Goal: Contribute content

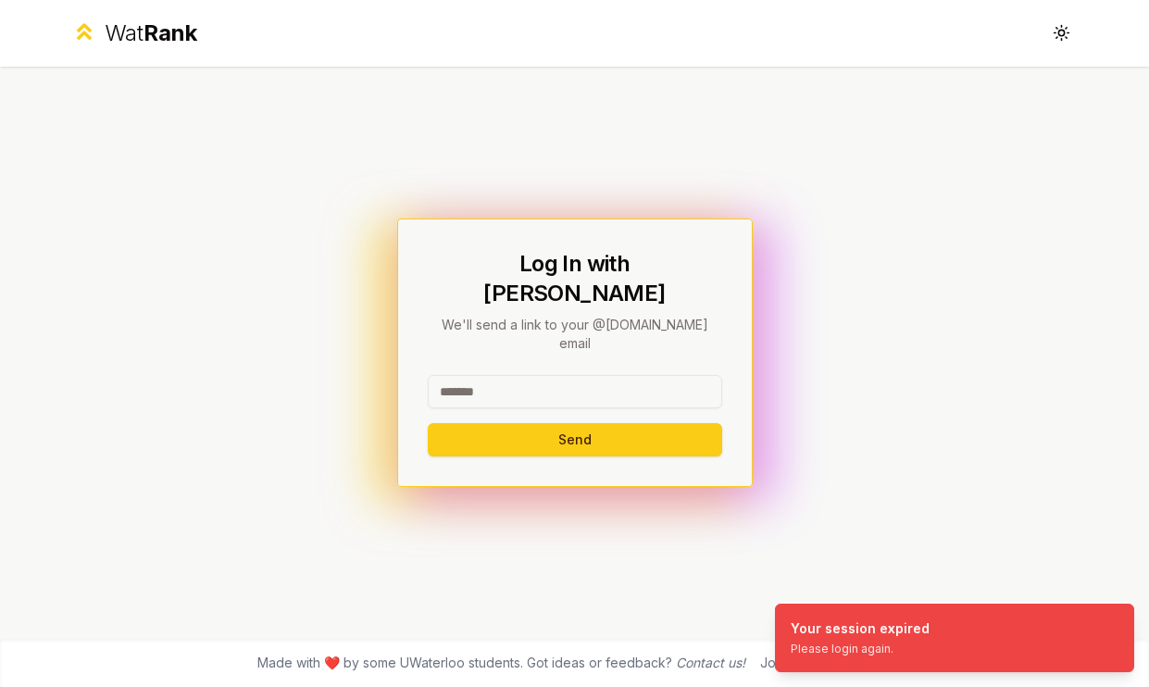
click at [623, 375] on input at bounding box center [575, 391] width 294 height 33
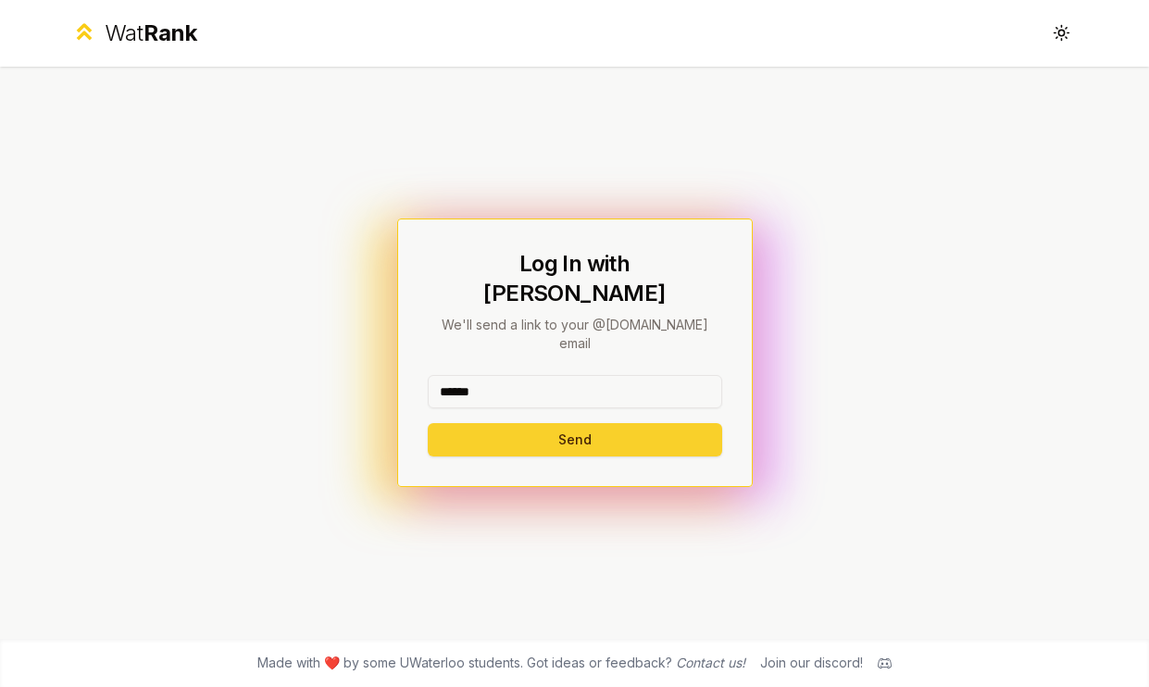
type input "******"
click at [470, 423] on button "Send" at bounding box center [575, 439] width 294 height 33
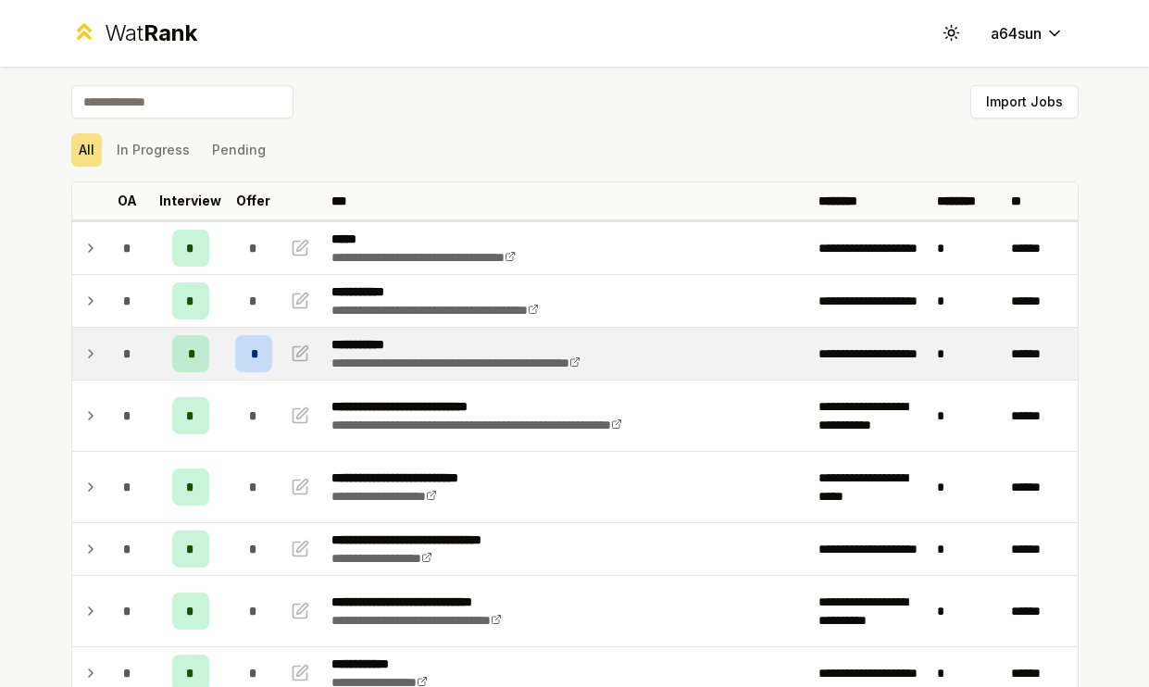
click at [84, 352] on icon at bounding box center [90, 354] width 15 height 22
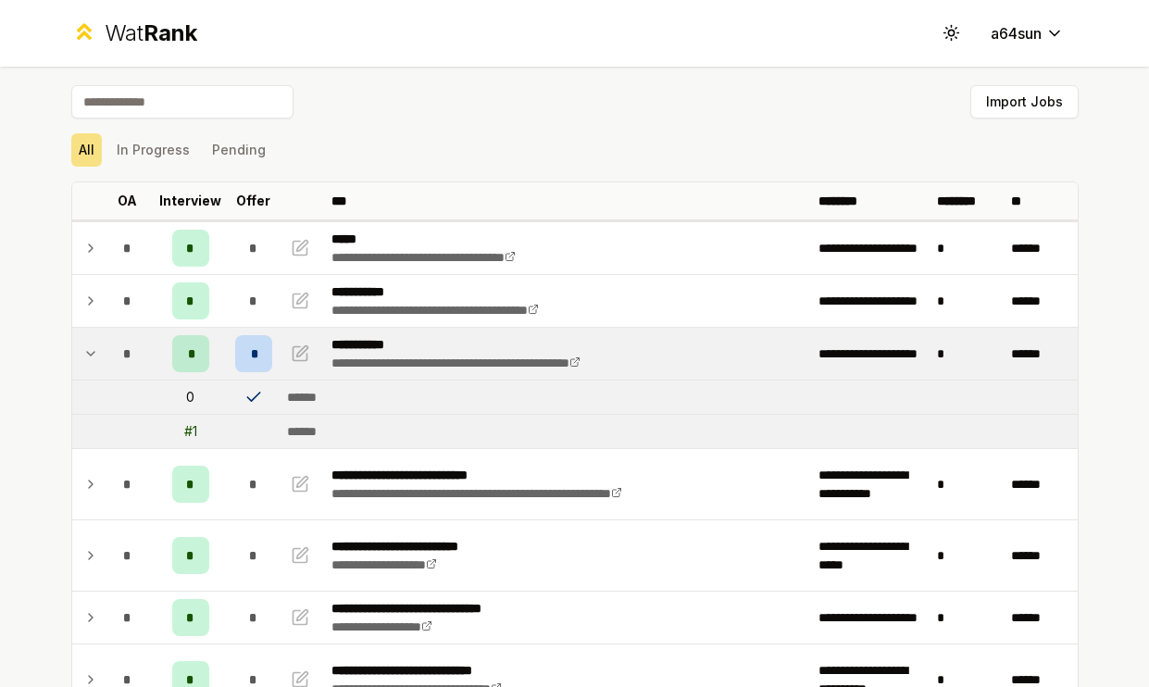
click at [96, 351] on icon at bounding box center [90, 354] width 15 height 22
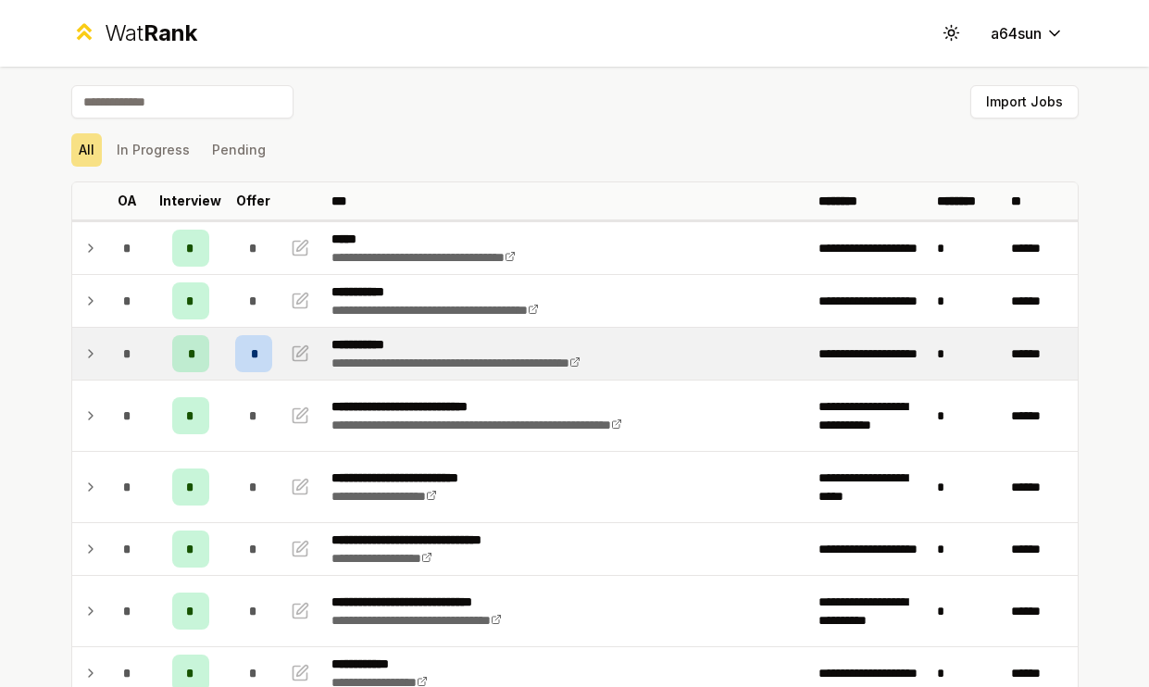
click at [96, 351] on icon at bounding box center [90, 354] width 15 height 22
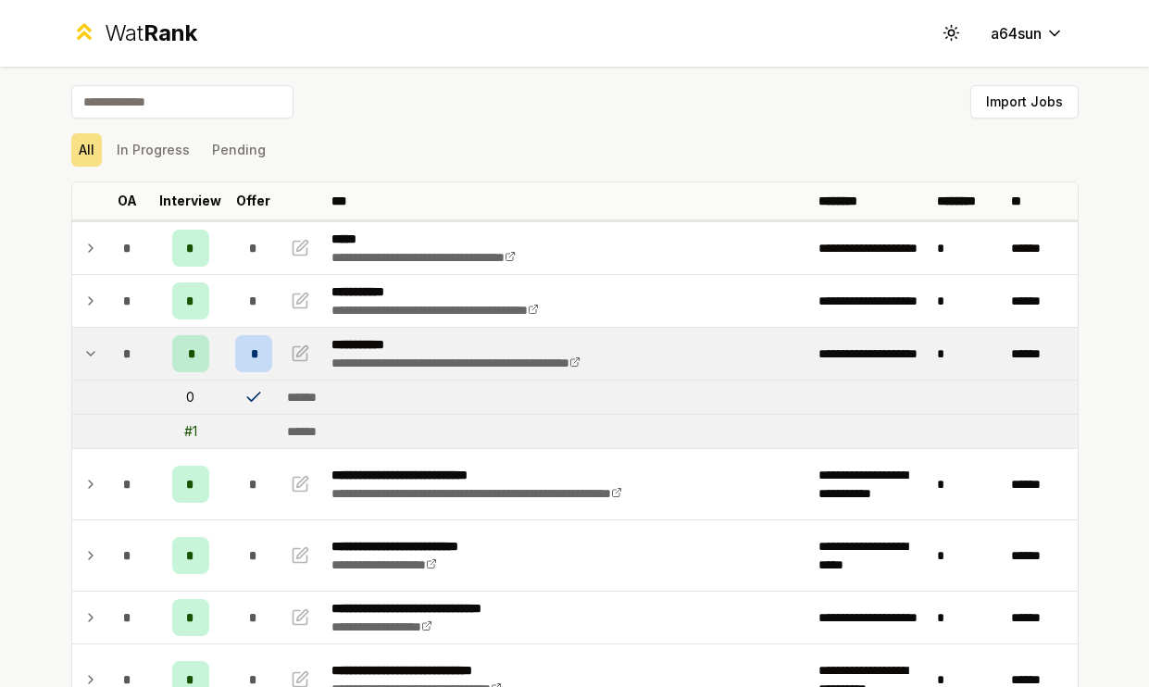
click at [95, 351] on icon at bounding box center [90, 354] width 15 height 22
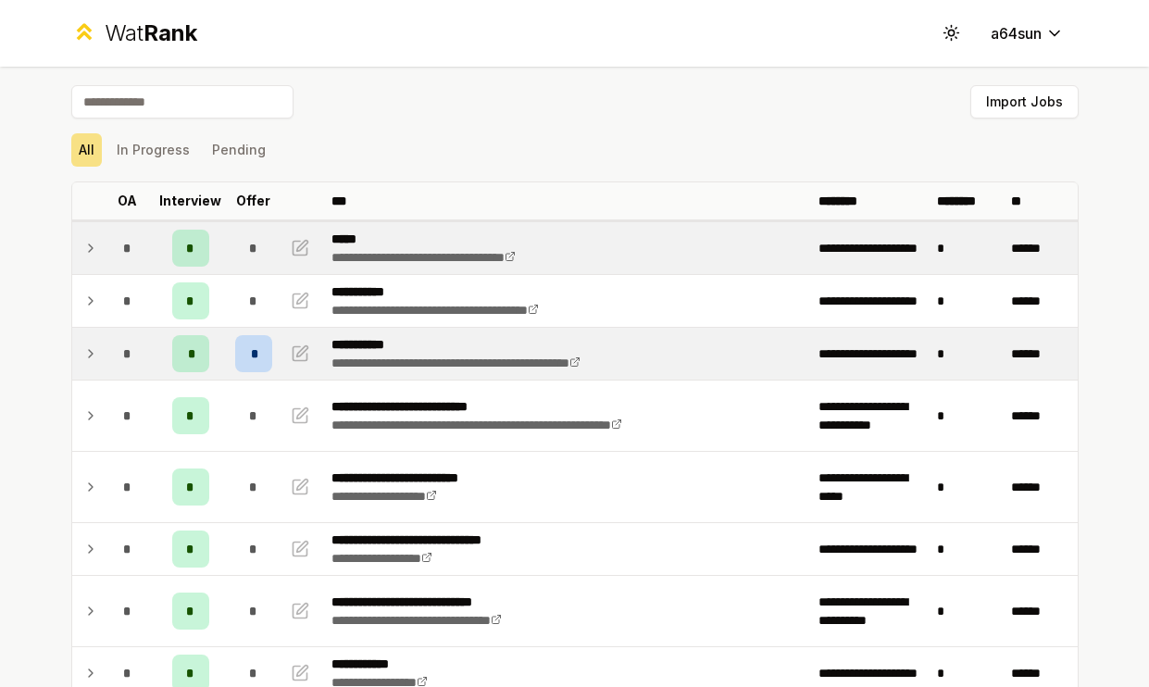
click at [89, 245] on icon at bounding box center [91, 247] width 4 height 7
click at [94, 245] on icon at bounding box center [90, 248] width 15 height 22
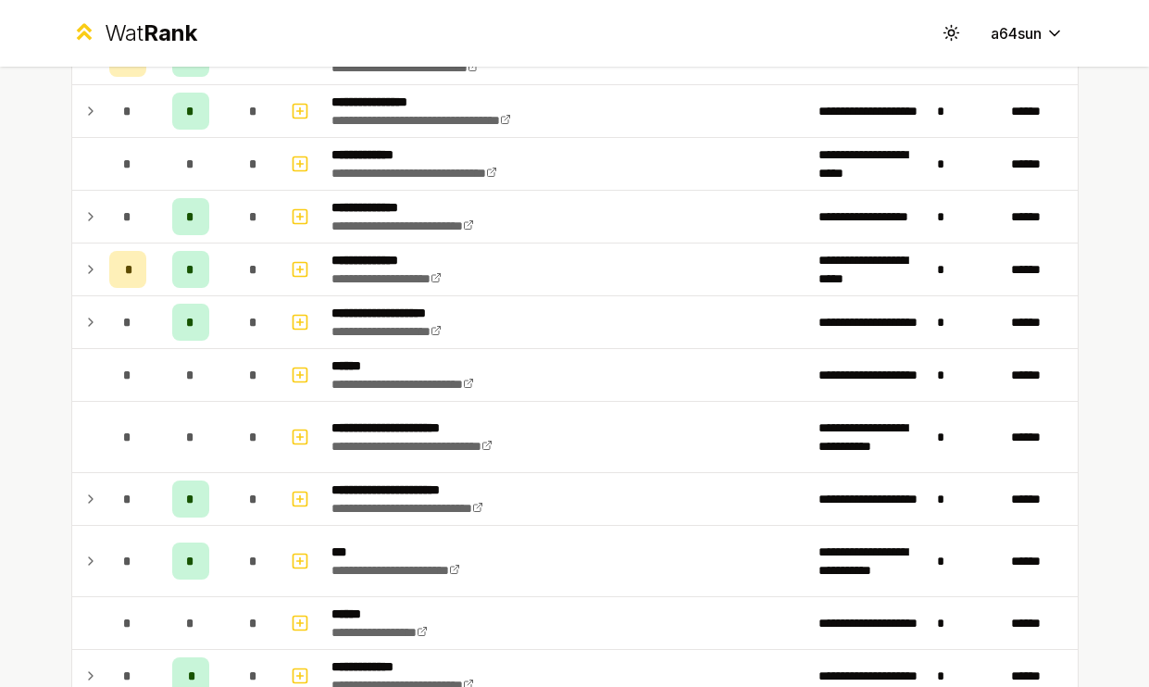
scroll to position [1015, 0]
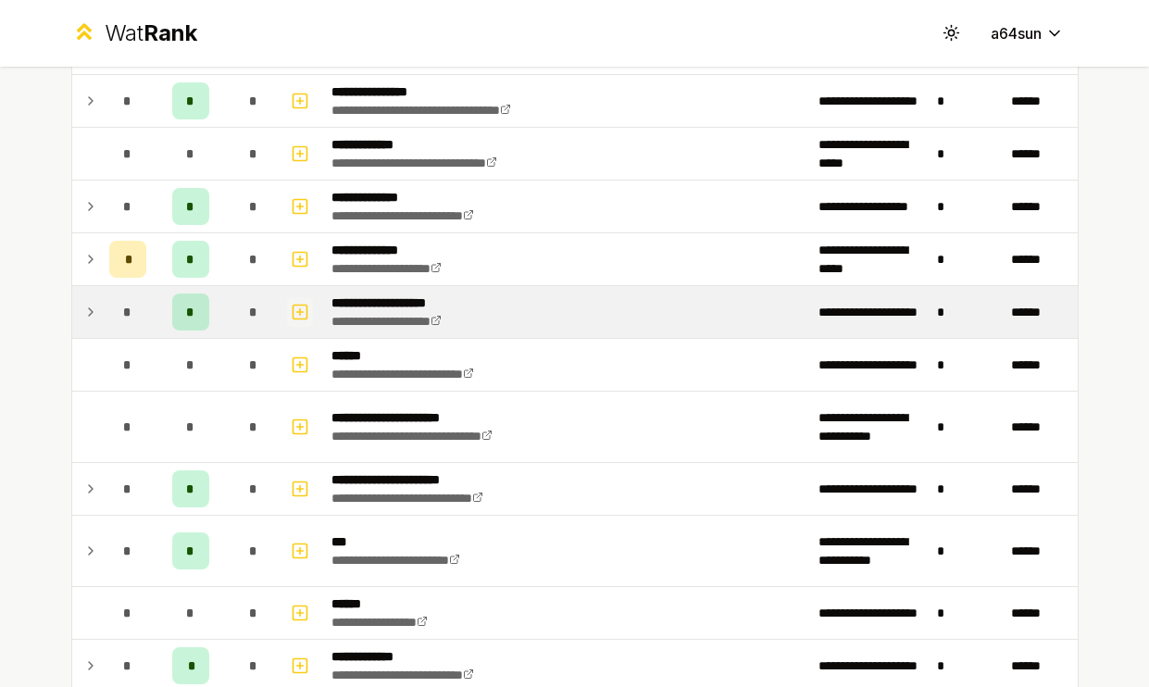
click at [302, 319] on icon "button" at bounding box center [300, 312] width 19 height 22
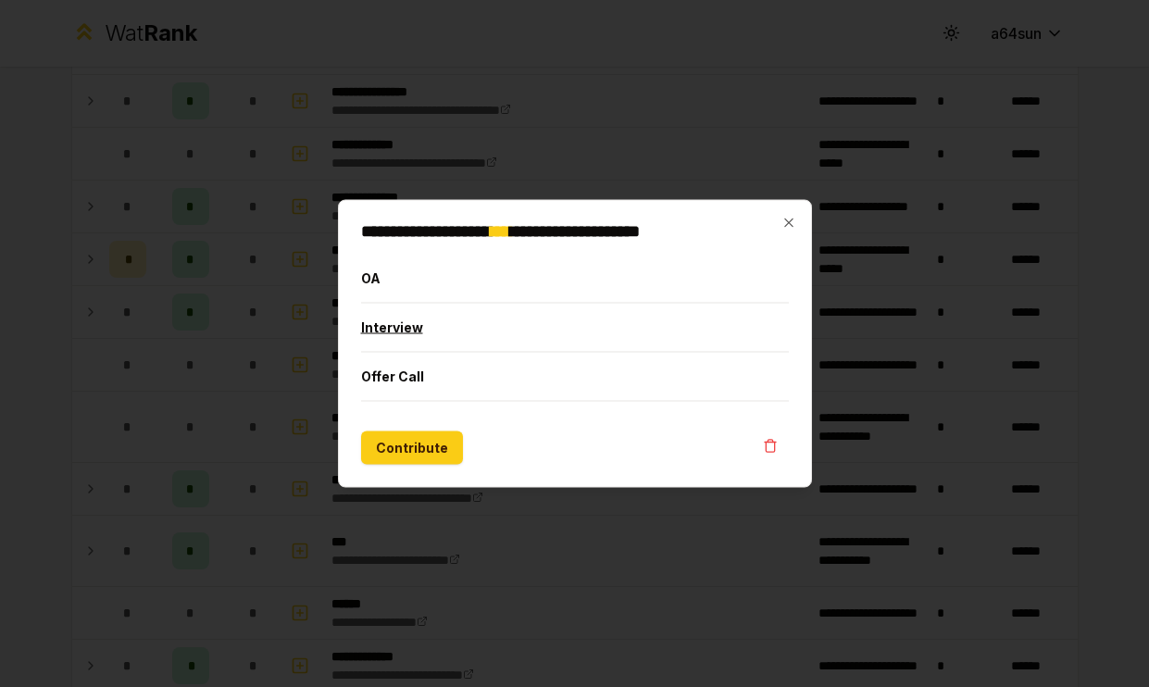
click at [426, 341] on button "Interview" at bounding box center [575, 328] width 428 height 48
click at [425, 449] on button "Contribute" at bounding box center [412, 447] width 102 height 33
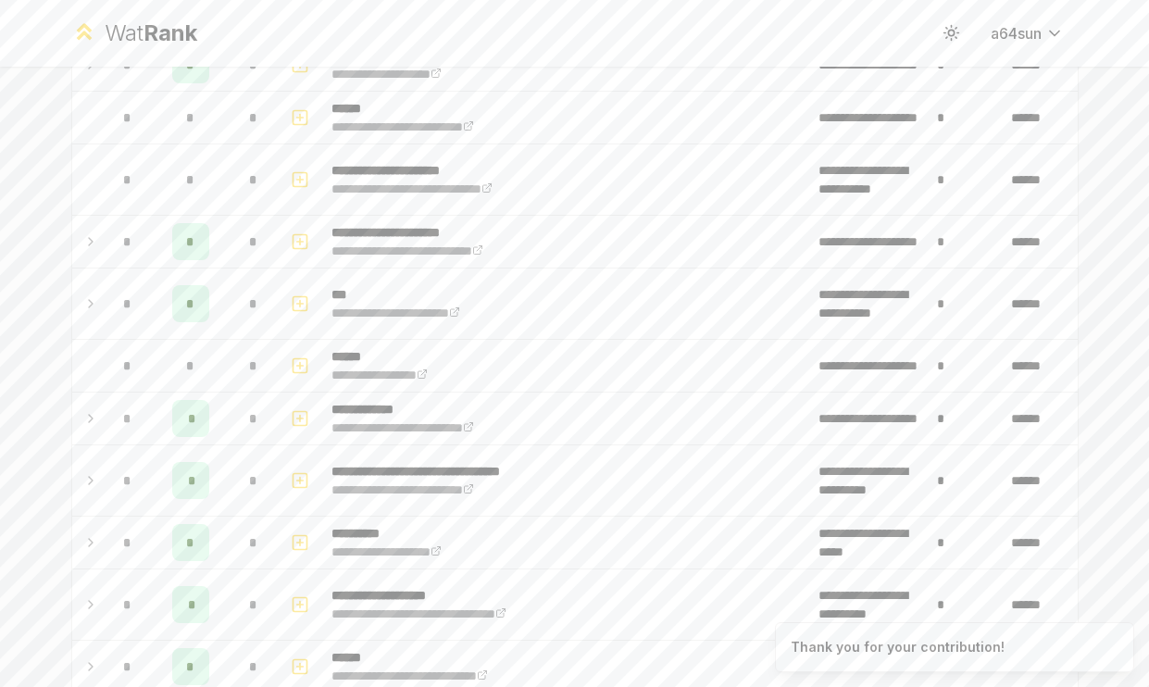
scroll to position [1265, 0]
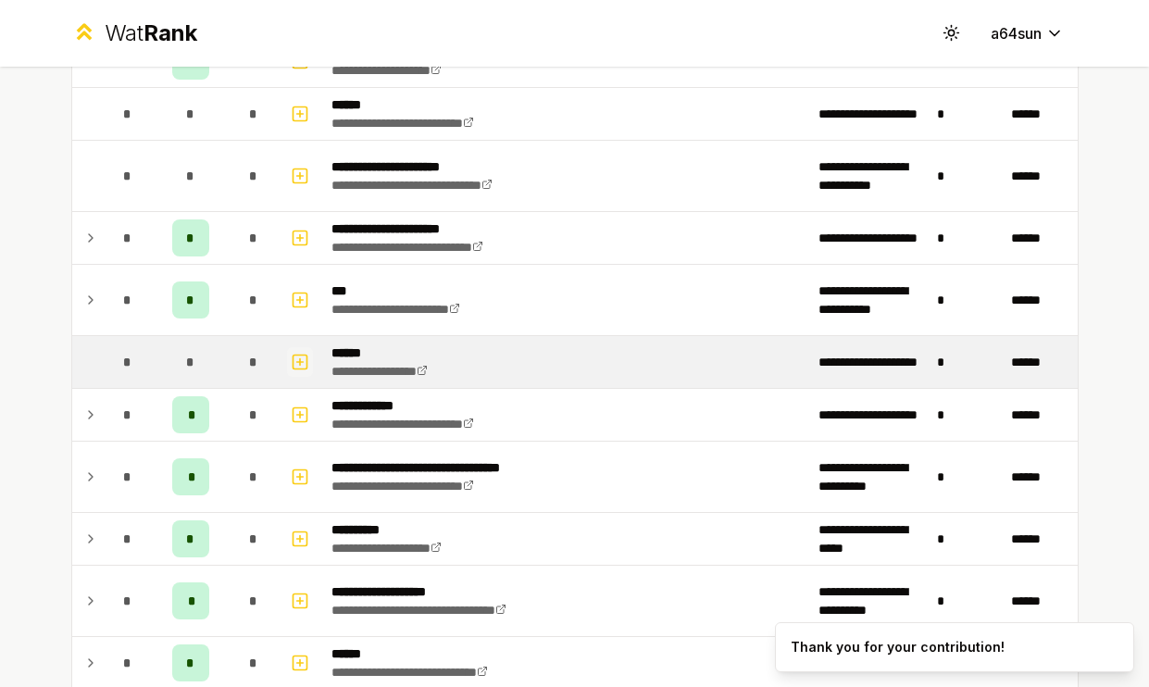
click at [303, 364] on icon "button" at bounding box center [300, 362] width 19 height 22
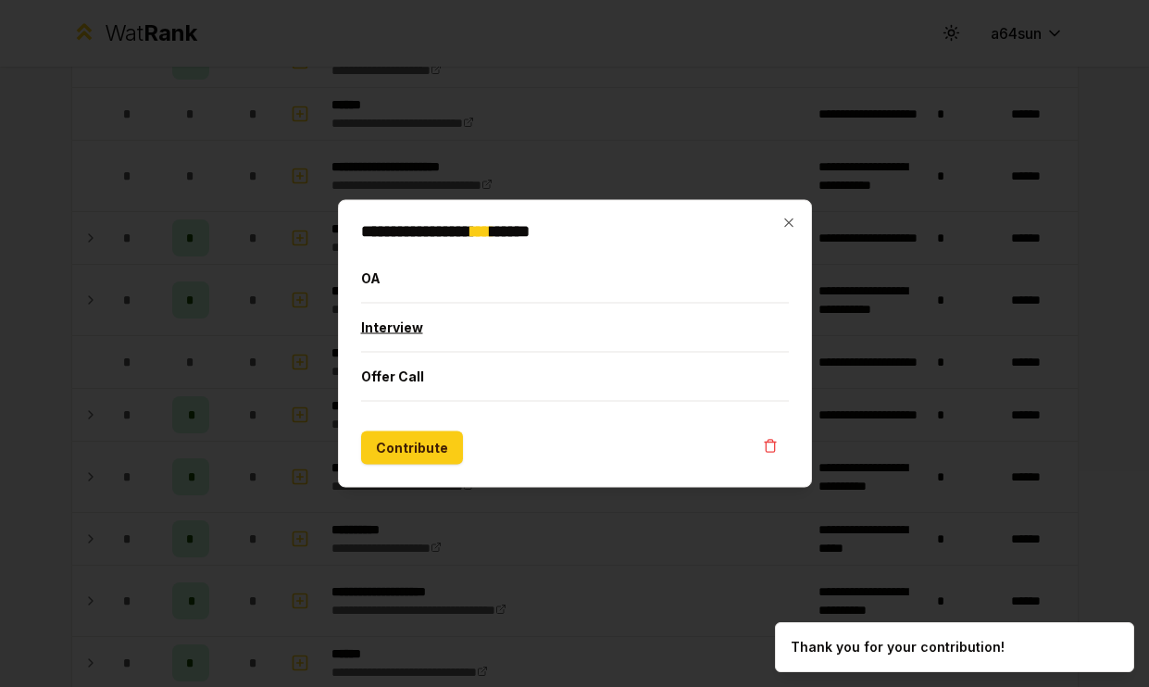
click at [367, 327] on button "Interview" at bounding box center [575, 328] width 428 height 48
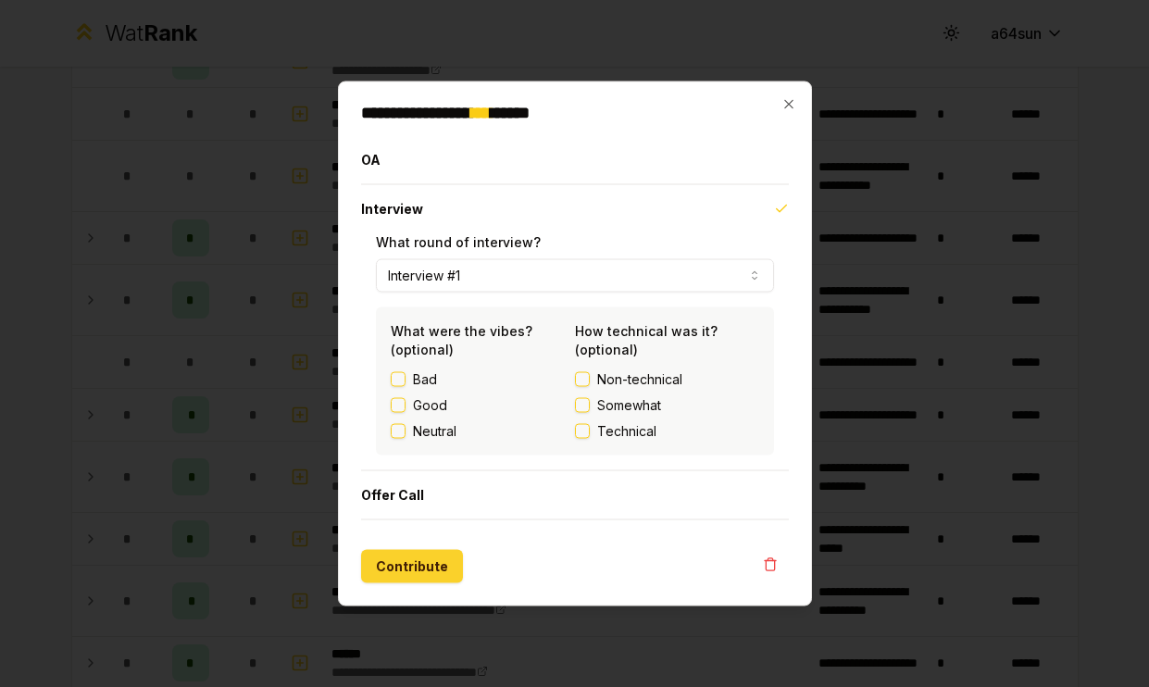
click at [386, 572] on button "Contribute" at bounding box center [412, 566] width 102 height 33
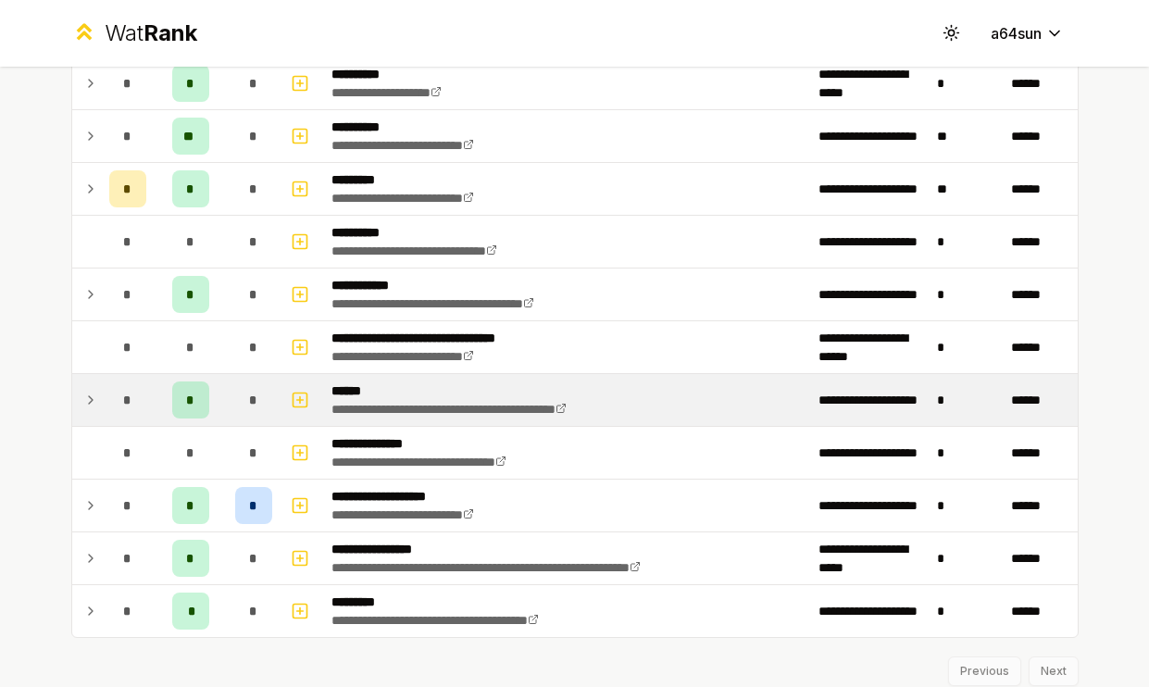
scroll to position [2602, 0]
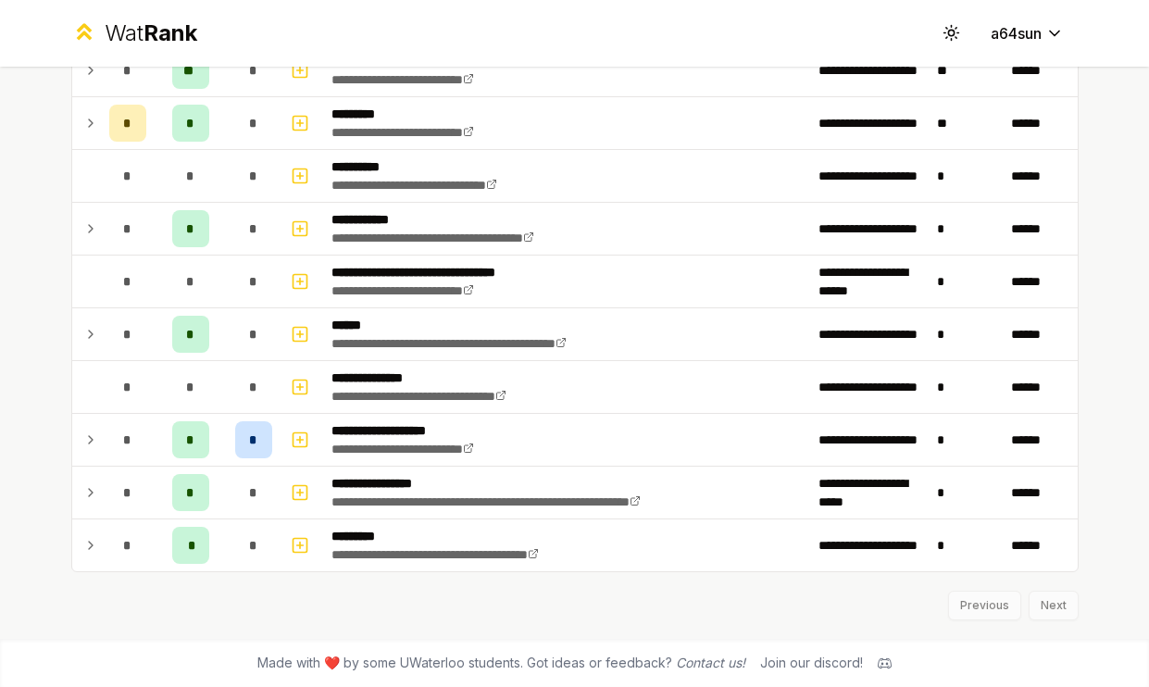
click at [1048, 607] on div "Previous Next" at bounding box center [574, 596] width 1007 height 48
click at [996, 604] on div "Previous Next" at bounding box center [574, 596] width 1007 height 48
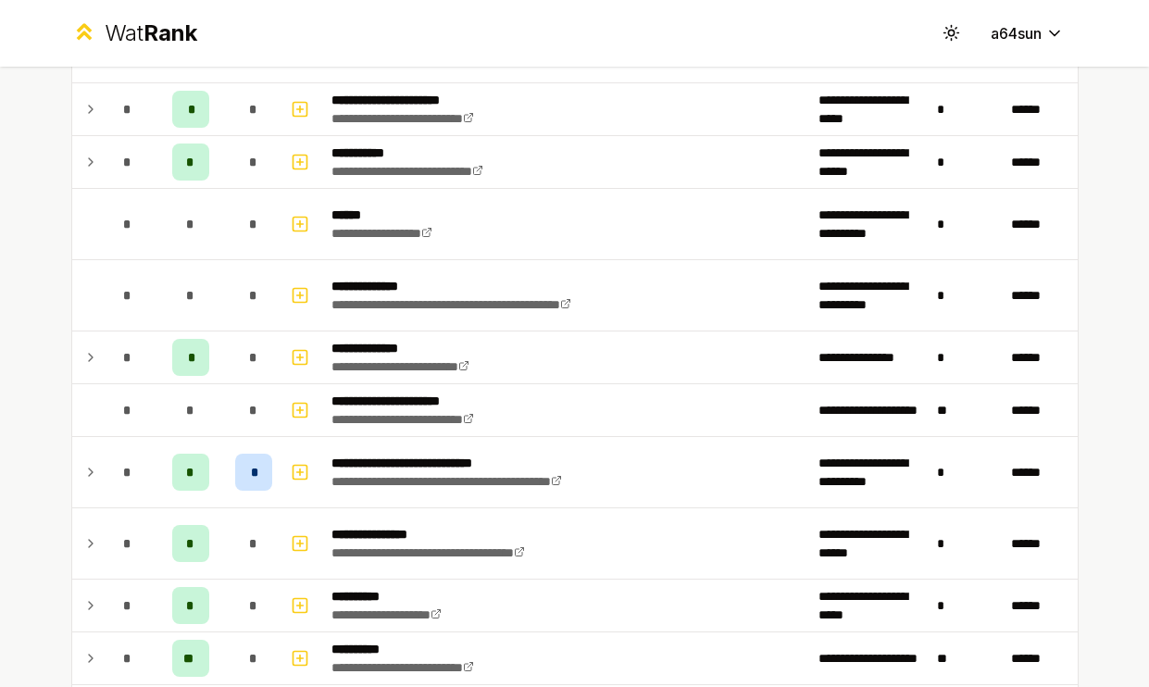
scroll to position [2006, 0]
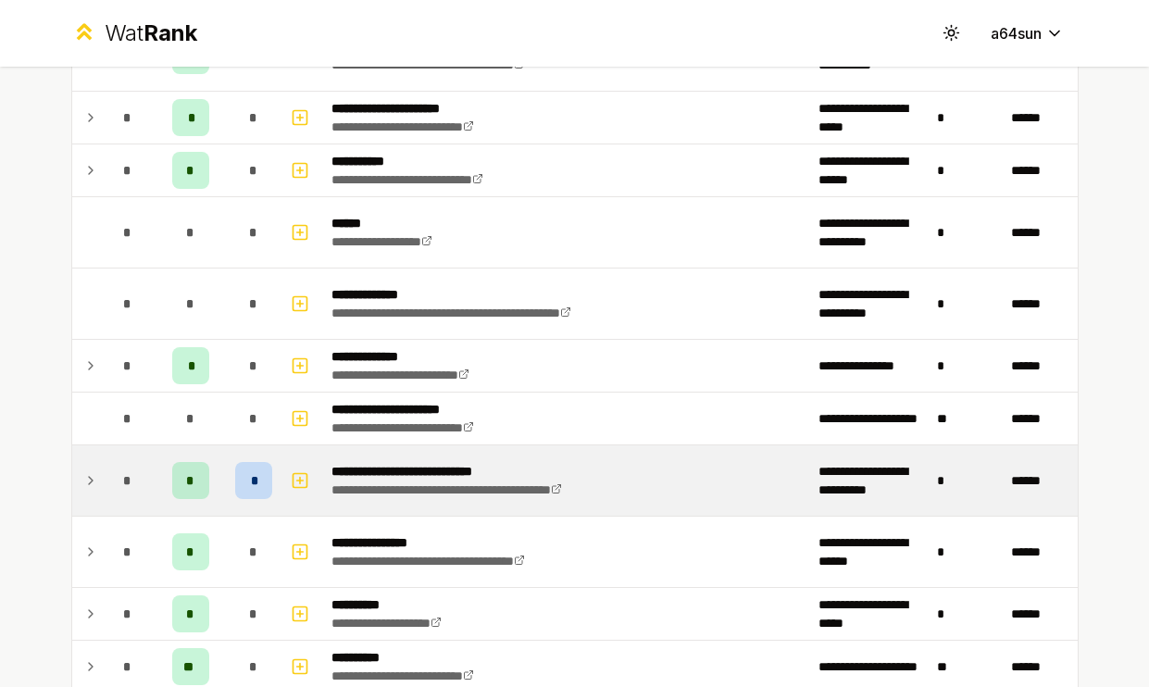
click at [83, 486] on icon at bounding box center [90, 480] width 15 height 22
click at [93, 483] on icon at bounding box center [90, 480] width 15 height 22
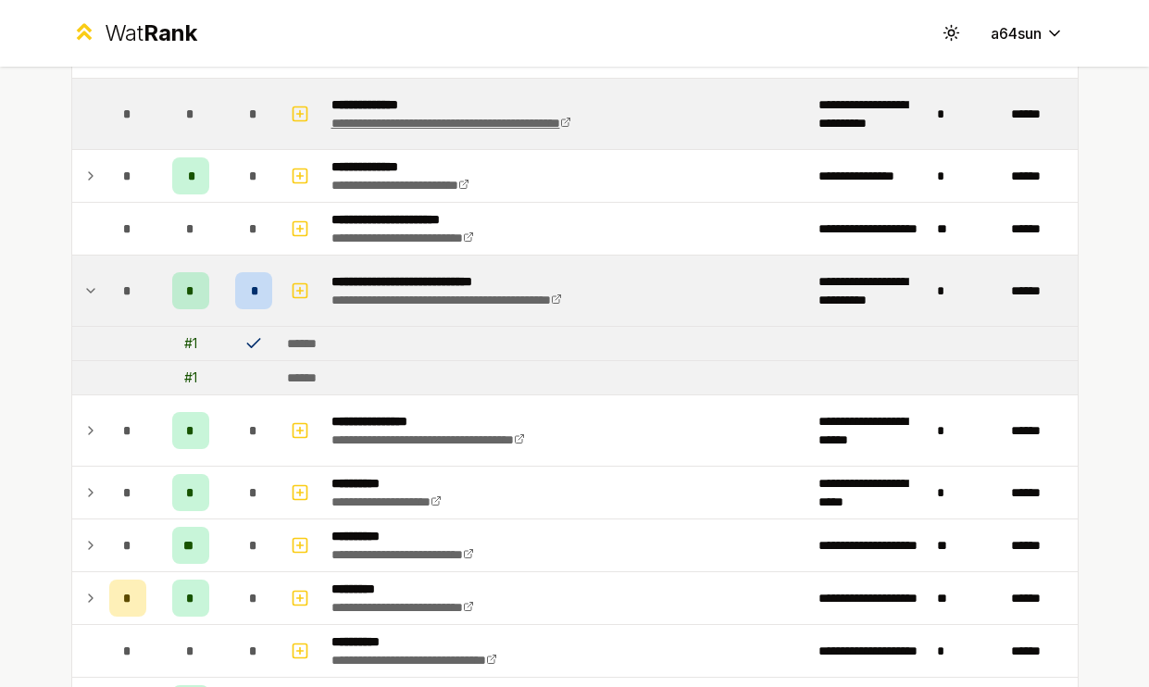
scroll to position [2198, 0]
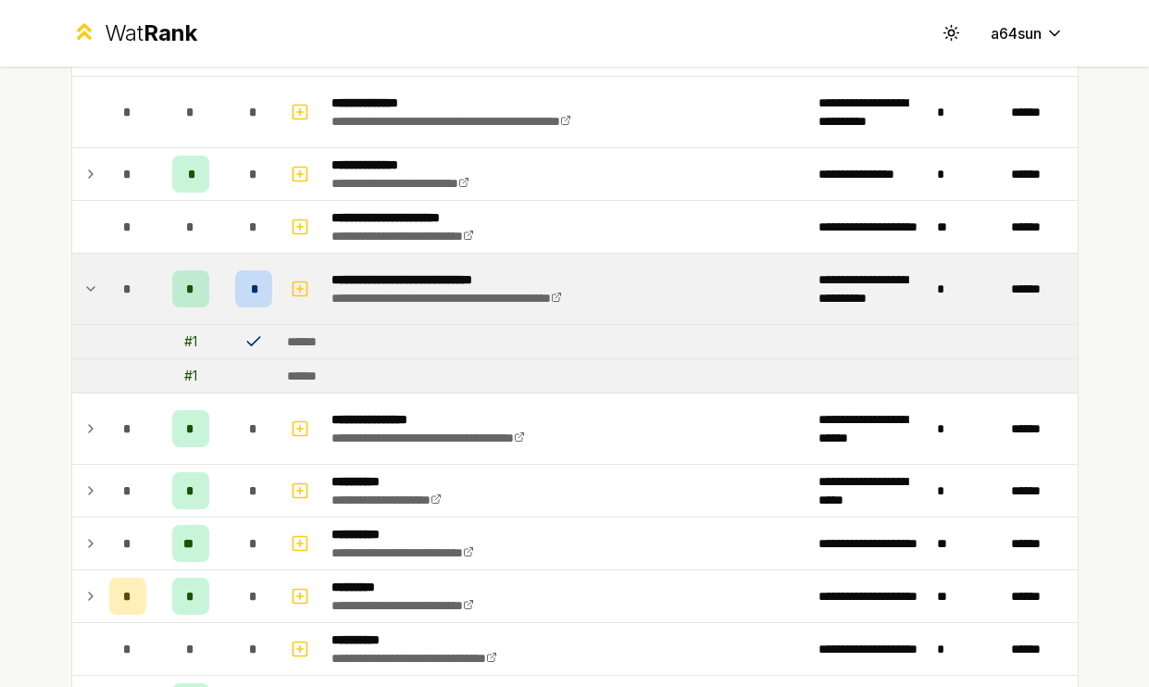
click at [245, 345] on icon at bounding box center [253, 341] width 19 height 19
click at [253, 344] on icon at bounding box center [253, 341] width 19 height 19
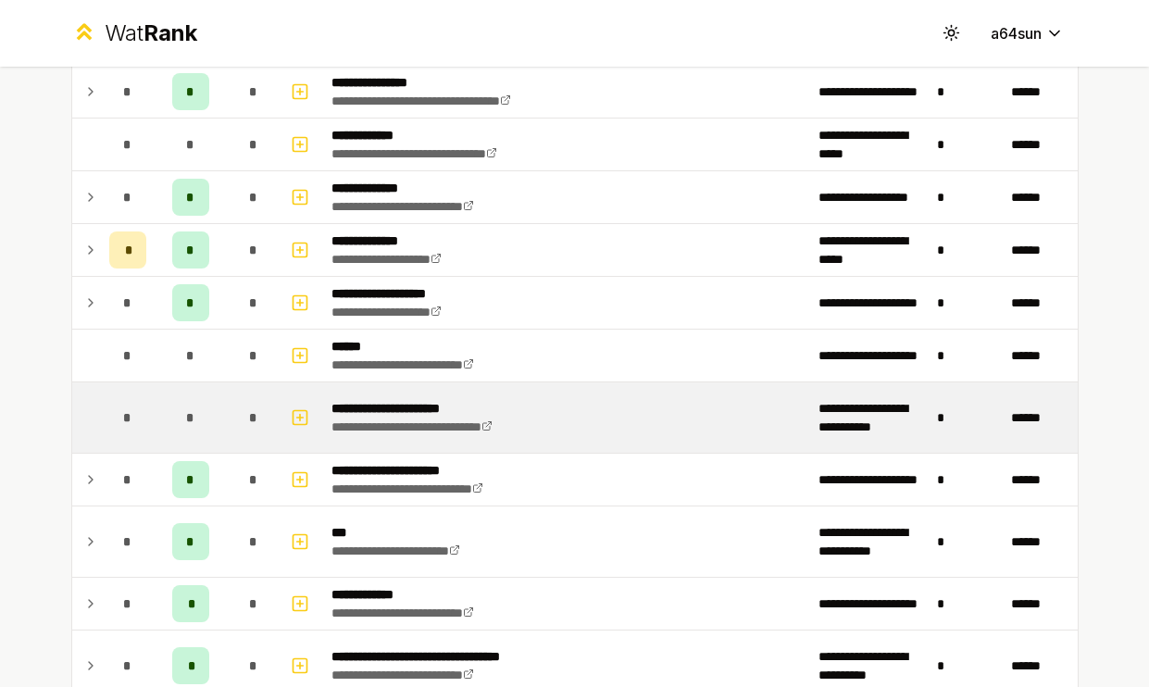
scroll to position [1068, 0]
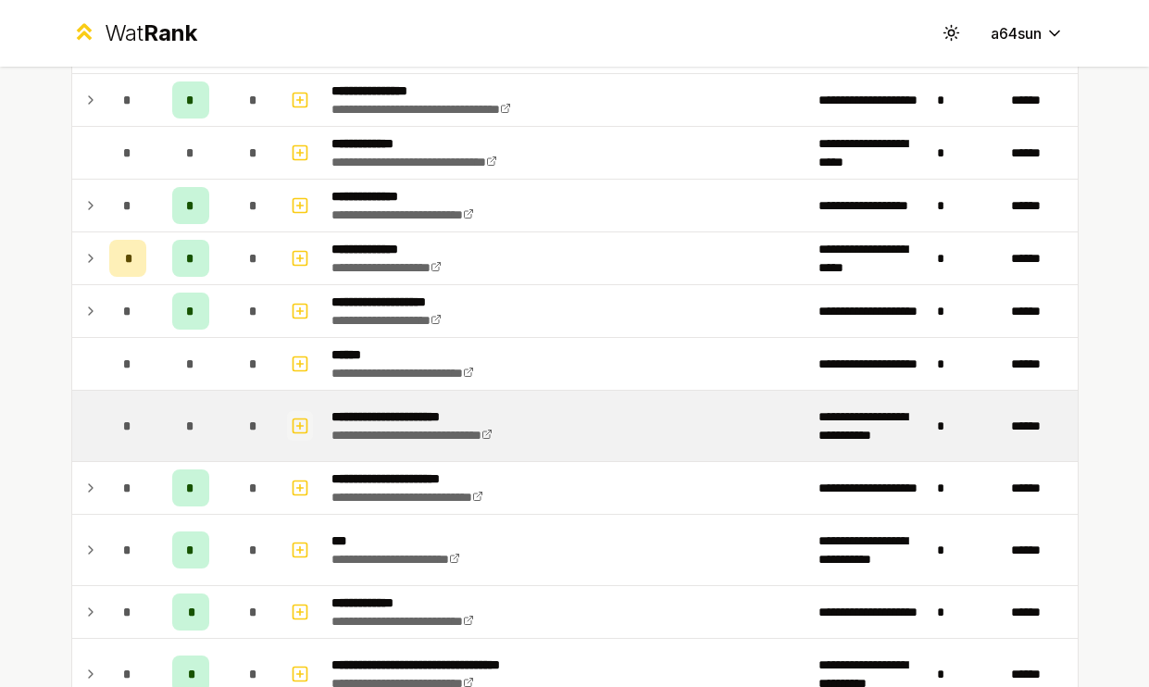
click at [304, 418] on rect "button" at bounding box center [300, 425] width 14 height 14
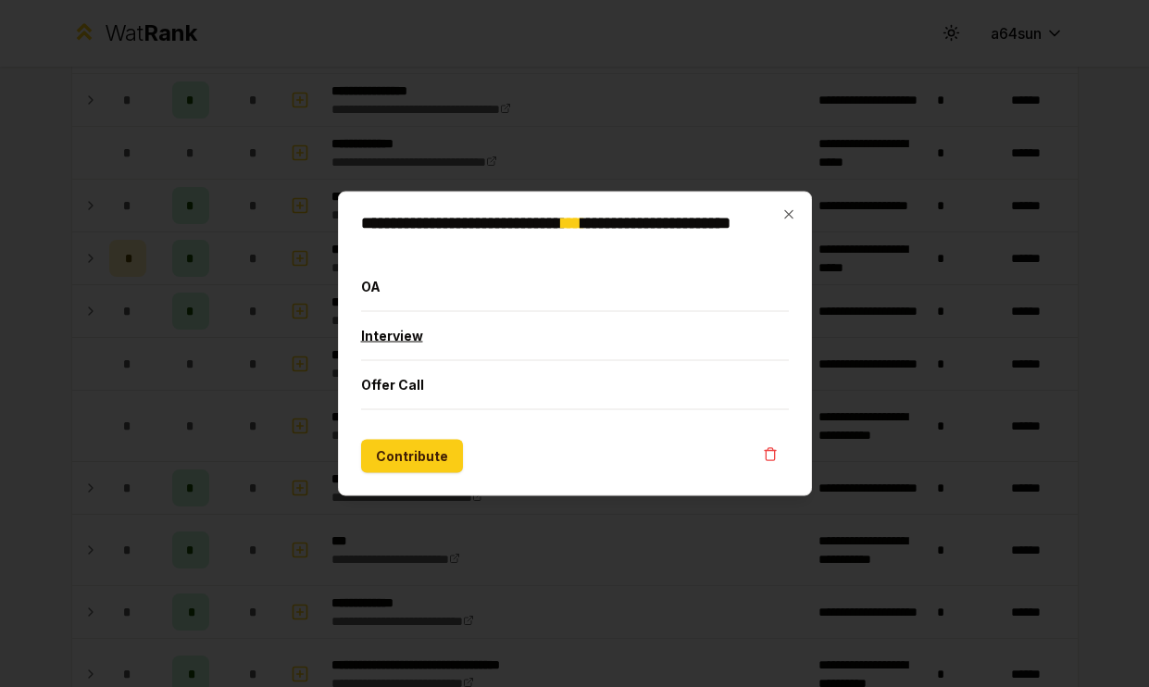
click at [373, 336] on button "Interview" at bounding box center [575, 336] width 428 height 48
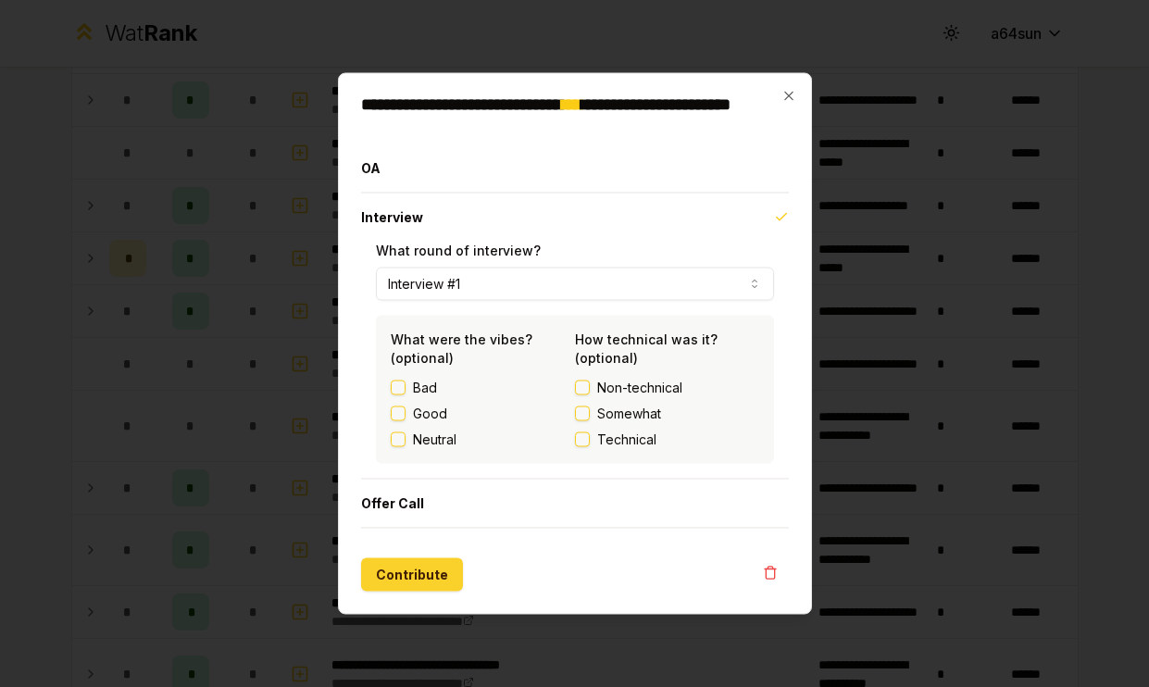
click at [411, 567] on button "Contribute" at bounding box center [412, 574] width 102 height 33
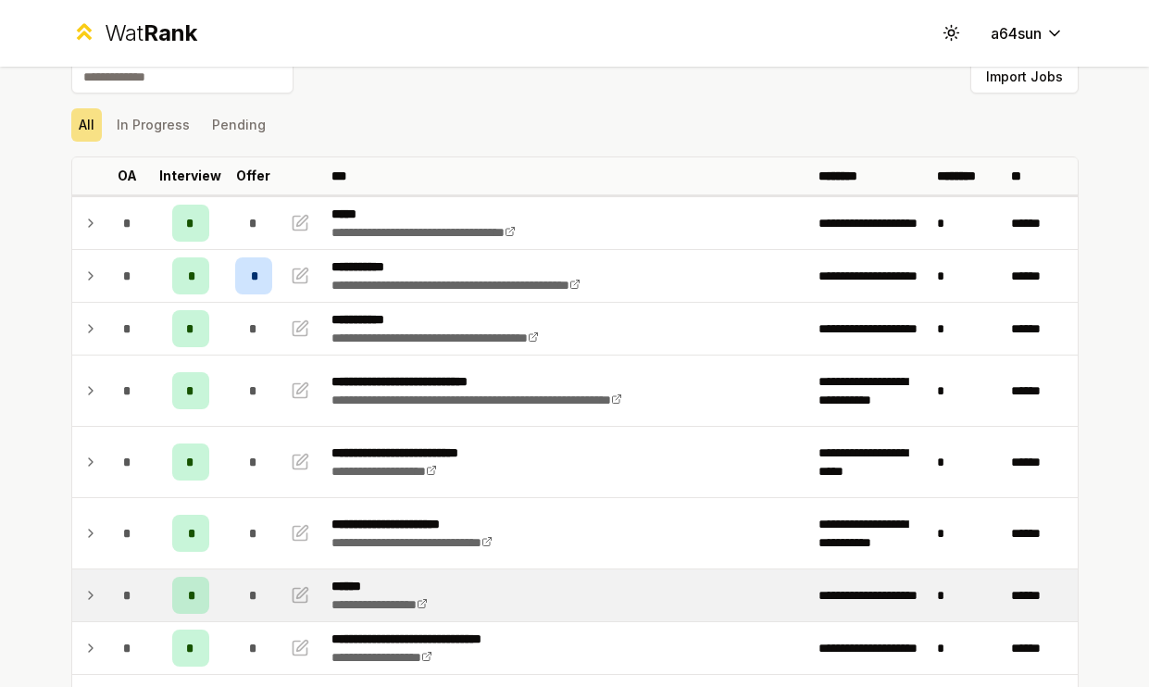
scroll to position [0, 0]
